Goal: Find specific page/section: Find specific page/section

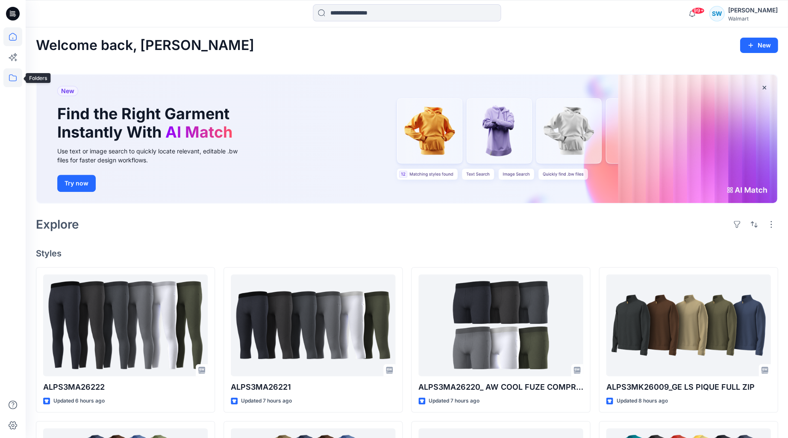
click at [14, 77] on icon at bounding box center [12, 77] width 19 height 19
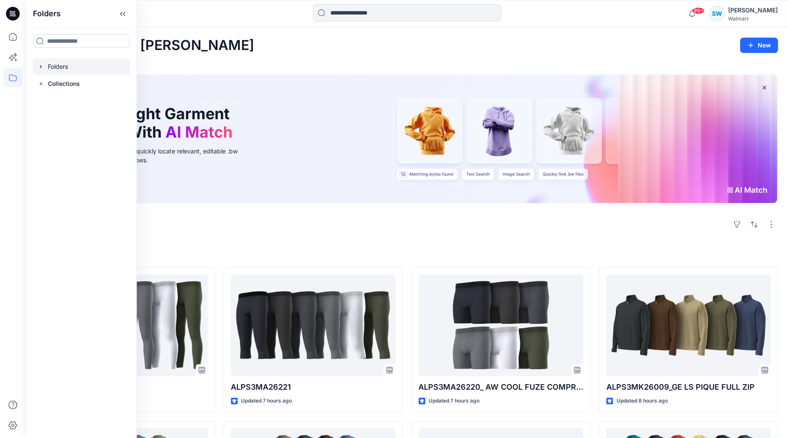
click at [62, 64] on div at bounding box center [80, 66] width 97 height 17
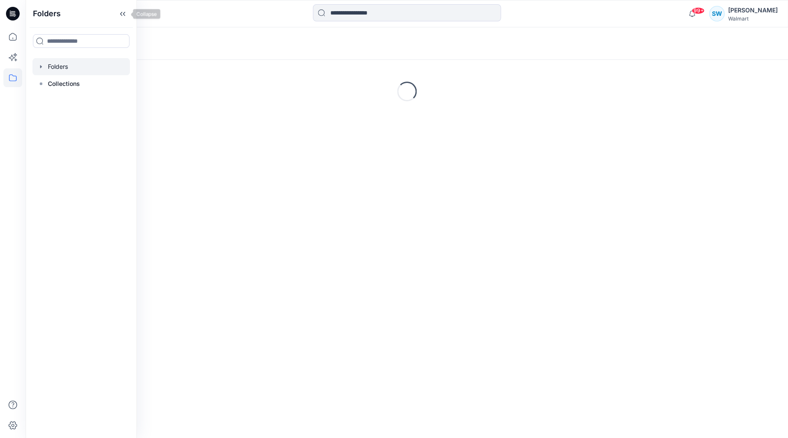
click at [120, 13] on icon at bounding box center [123, 14] width 14 height 14
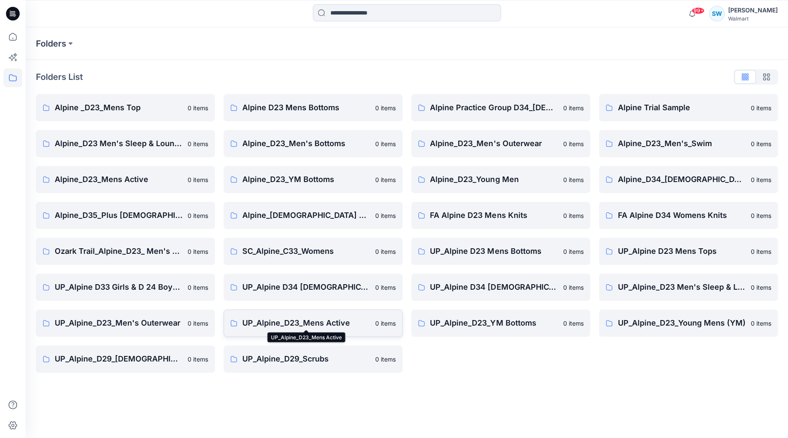
click at [308, 320] on p "UP_Alpine_D23_Mens Active" at bounding box center [306, 323] width 128 height 12
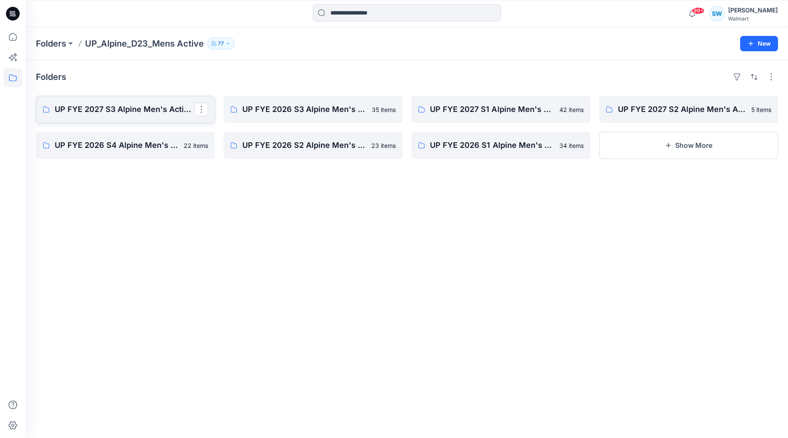
click at [105, 114] on p "UP FYE 2027 S3 Alpine Men's Active Alpine" at bounding box center [125, 109] width 140 height 12
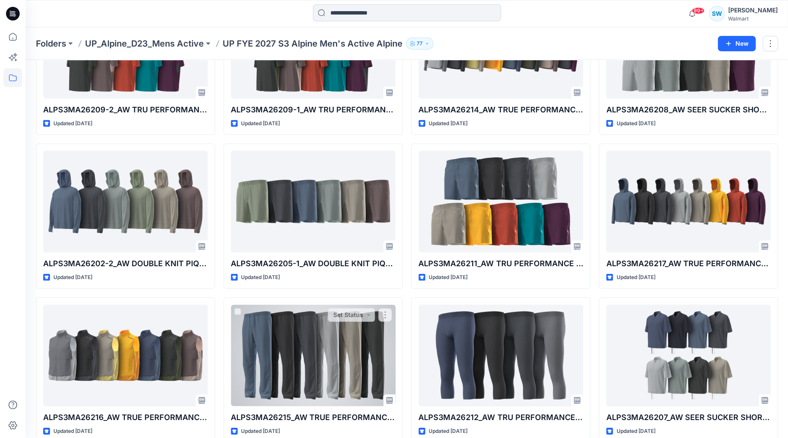
scroll to position [570, 0]
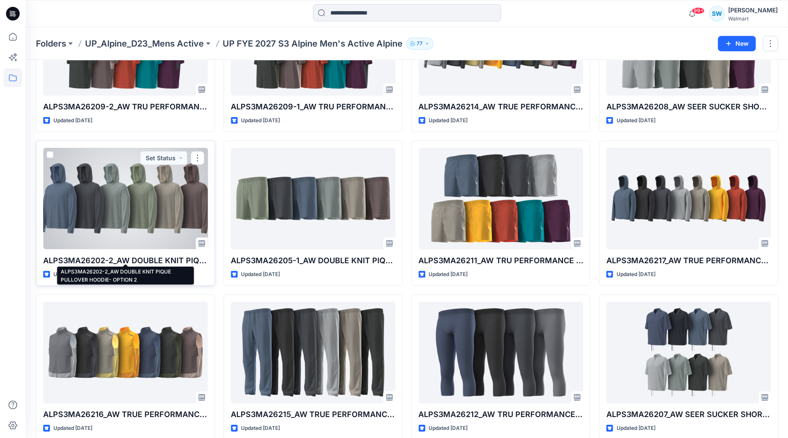
click at [150, 256] on p "ALPS3MA26202-2_AW DOUBLE KNIT PIQUE PULLOVER HOODIE- OPTION 2" at bounding box center [125, 261] width 164 height 12
click at [161, 255] on p "ALPS3MA26202-2_AW DOUBLE KNIT PIQUE PULLOVER HOODIE- OPTION 2" at bounding box center [125, 261] width 164 height 12
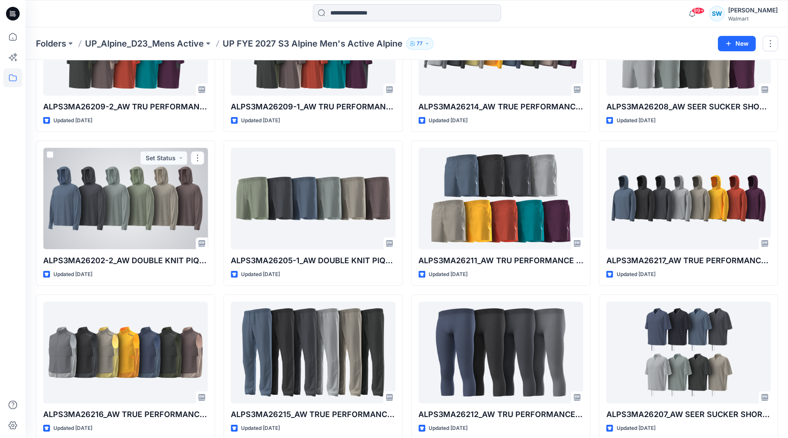
click at [156, 211] on div at bounding box center [125, 198] width 164 height 101
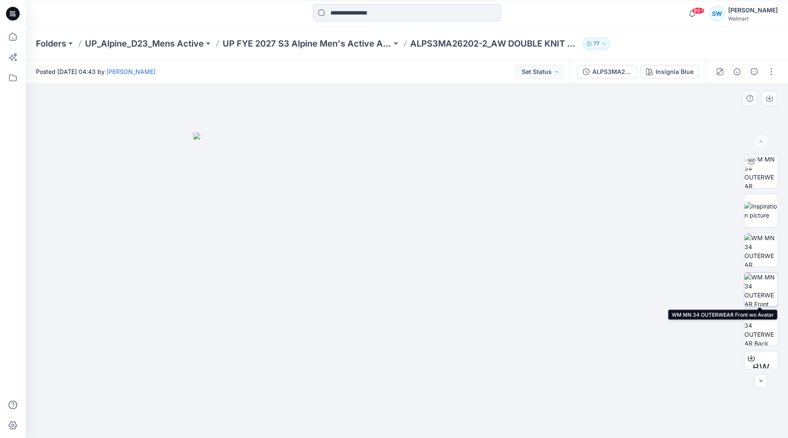
click at [759, 285] on img at bounding box center [760, 288] width 33 height 33
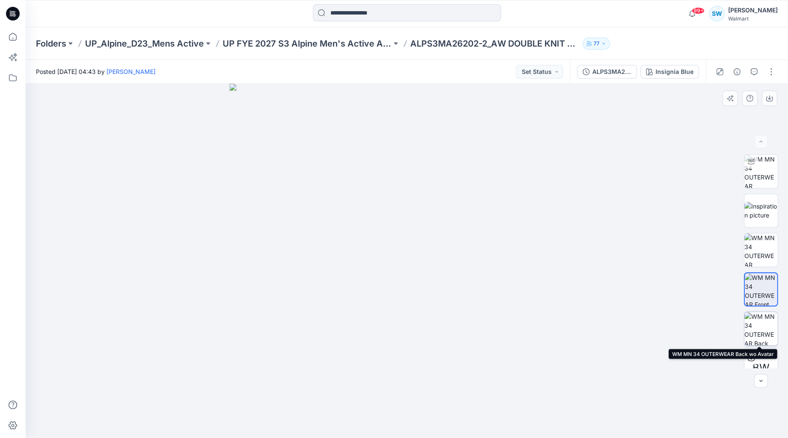
click at [757, 324] on img at bounding box center [760, 328] width 33 height 33
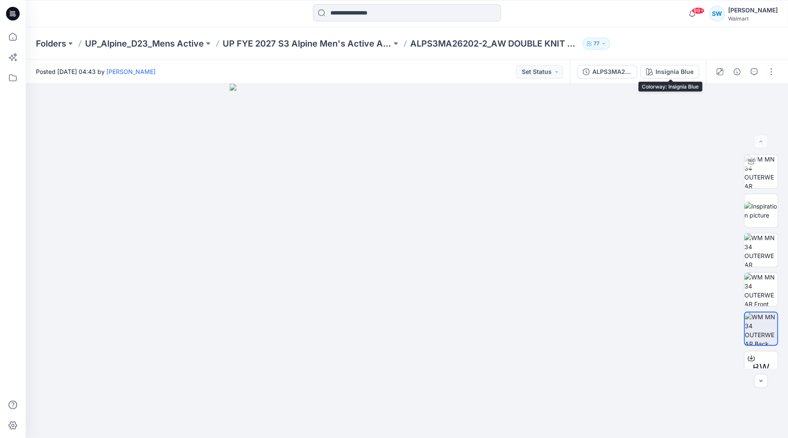
click at [664, 67] on div "Insignia Blue" at bounding box center [674, 71] width 38 height 9
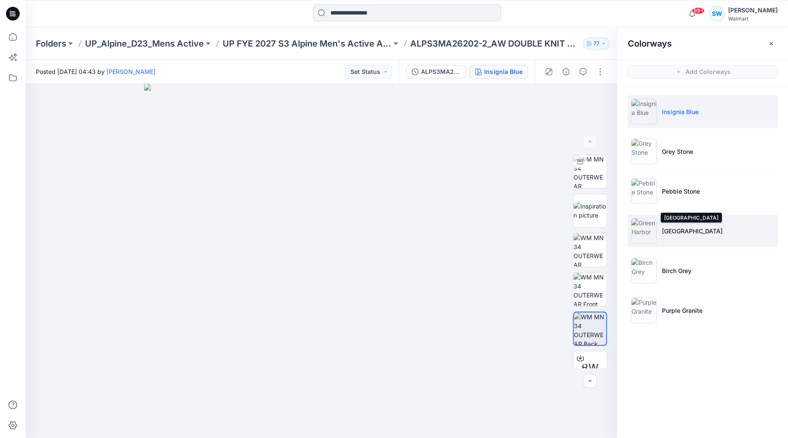
click at [678, 234] on p "[GEOGRAPHIC_DATA]" at bounding box center [691, 230] width 61 height 9
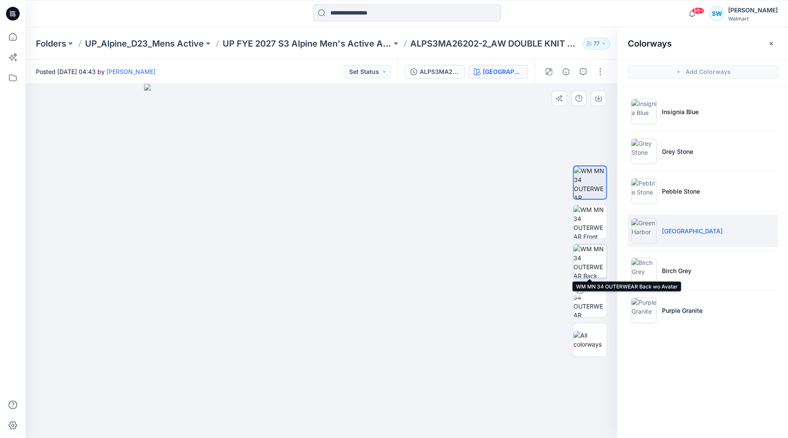
click at [590, 253] on img at bounding box center [589, 260] width 33 height 33
